Goal: Task Accomplishment & Management: Use online tool/utility

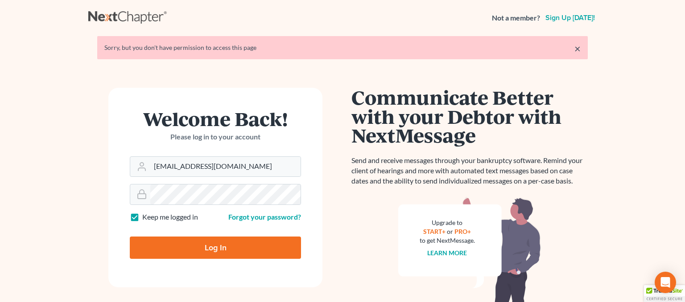
type input "[EMAIL_ADDRESS][DOMAIN_NAME]"
click at [192, 262] on form "Welcome Back! Please log in to your account Email Address [EMAIL_ADDRESS][DOMAI…" at bounding box center [215, 188] width 214 height 200
drag, startPoint x: 74, startPoint y: 169, endPoint x: 54, endPoint y: 167, distance: 19.7
click at [150, 167] on input "[EMAIL_ADDRESS][DOMAIN_NAME]" at bounding box center [225, 167] width 150 height 20
click at [184, 258] on input "Log In" at bounding box center [215, 248] width 171 height 22
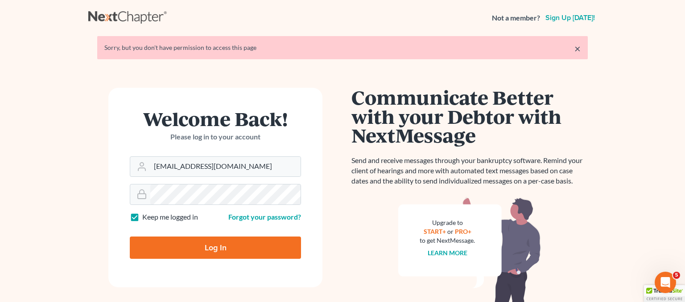
type input "Thinking..."
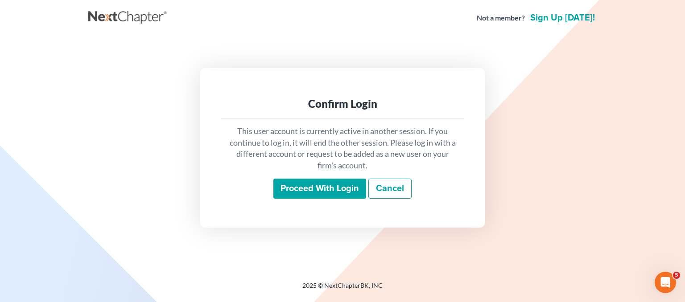
click at [306, 195] on input "Proceed with login" at bounding box center [319, 189] width 93 height 21
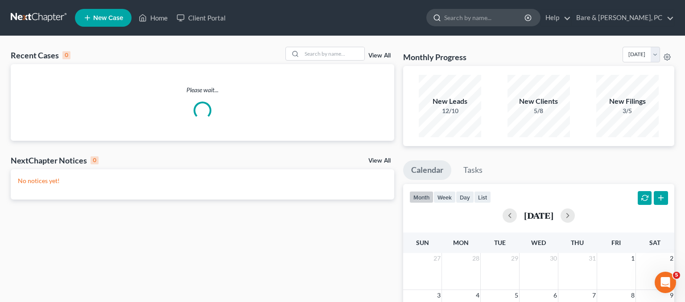
click at [487, 20] on input "search" at bounding box center [485, 17] width 82 height 17
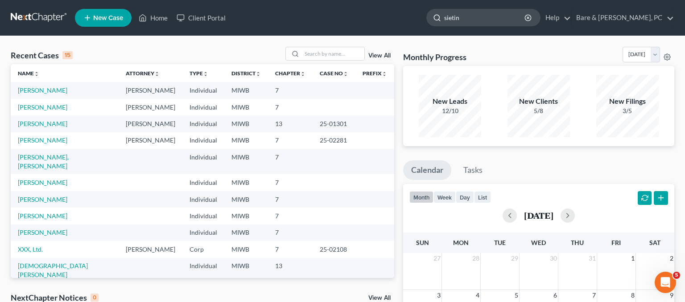
type input "[PERSON_NAME]"
